Goal: Information Seeking & Learning: Learn about a topic

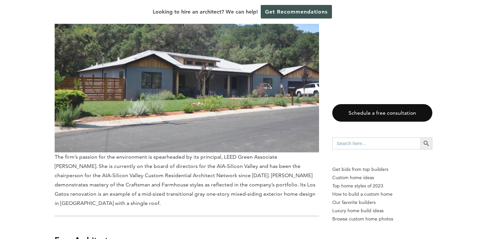
scroll to position [2654, 0]
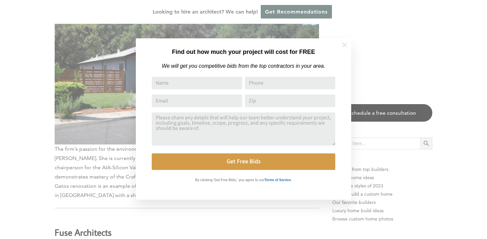
click at [341, 44] on icon at bounding box center [344, 44] width 7 height 7
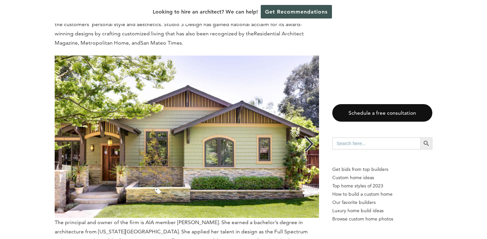
scroll to position [3368, 0]
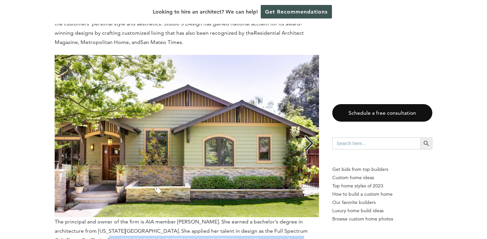
drag, startPoint x: 72, startPoint y: 175, endPoint x: 90, endPoint y: 204, distance: 34.8
click at [90, 204] on p "The principal and owner of the firm is AIA member [PERSON_NAME]. She earned a b…" at bounding box center [187, 164] width 264 height 218
click at [90, 204] on span "The principal and owner of the firm is AIA member [PERSON_NAME]. She earned a b…" at bounding box center [187, 163] width 264 height 217
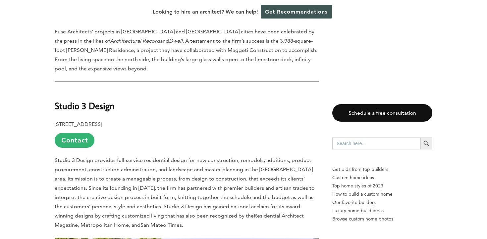
scroll to position [3178, 0]
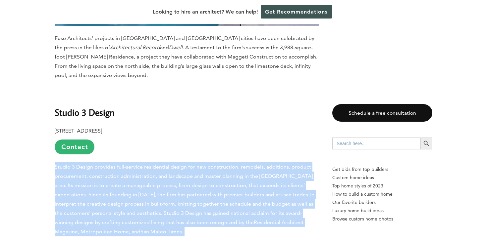
drag, startPoint x: 56, startPoint y: 107, endPoint x: 133, endPoint y: 176, distance: 103.2
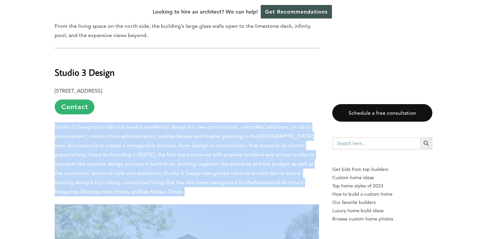
scroll to position [3184, 0]
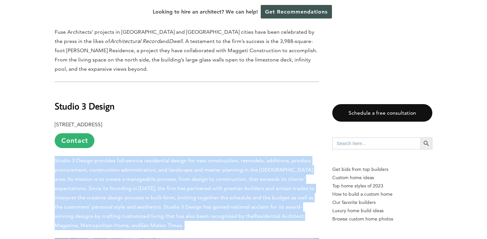
click at [118, 158] on span "Studio 3 Design provides full-service residential design for new construction, …" at bounding box center [185, 189] width 260 height 62
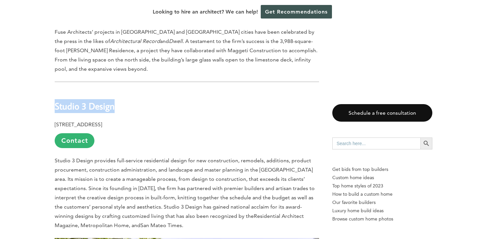
drag, startPoint x: 57, startPoint y: 44, endPoint x: 124, endPoint y: 46, distance: 66.9
click at [124, 90] on h2 "Studio 3 Design" at bounding box center [187, 101] width 264 height 23
copy h2 "Studio 3 Design"
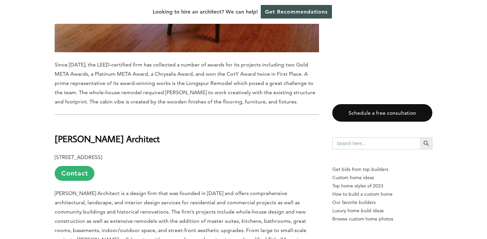
scroll to position [4979, 0]
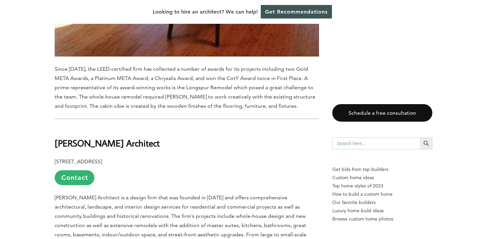
drag, startPoint x: 56, startPoint y: 42, endPoint x: 225, endPoint y: 46, distance: 169.3
click at [225, 127] on h2 "[PERSON_NAME] Architect" at bounding box center [187, 138] width 264 height 23
copy b "[PERSON_NAME] Architect"
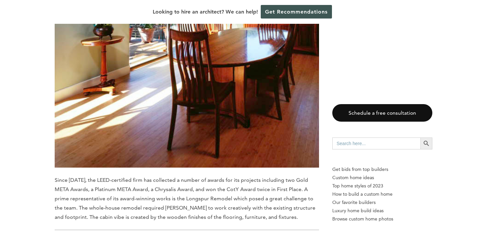
scroll to position [4855, 0]
